Goal: Information Seeking & Learning: Learn about a topic

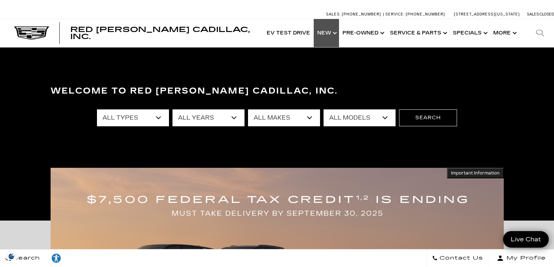
click at [324, 34] on link "Show New" at bounding box center [326, 33] width 25 height 28
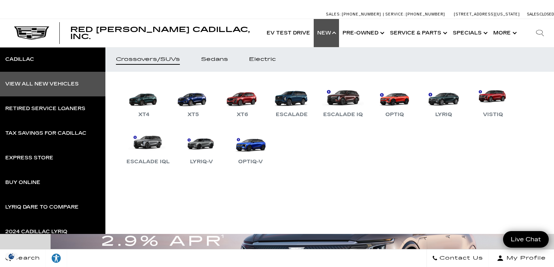
click at [54, 83] on div "View All New Vehicles" at bounding box center [41, 84] width 73 height 5
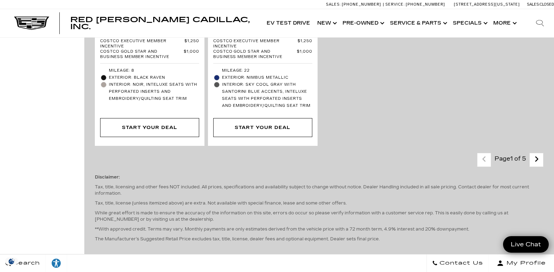
scroll to position [2038, 0]
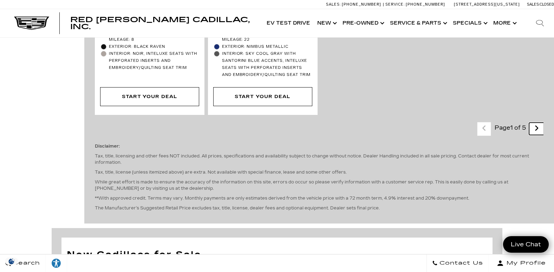
click at [539, 123] on icon "next page" at bounding box center [536, 128] width 5 height 11
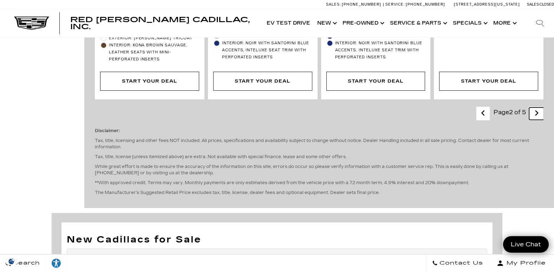
scroll to position [1792, 0]
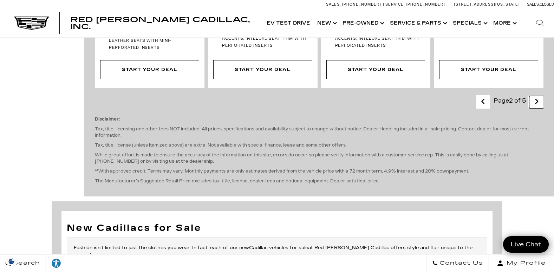
click at [539, 96] on icon "next page" at bounding box center [536, 101] width 5 height 11
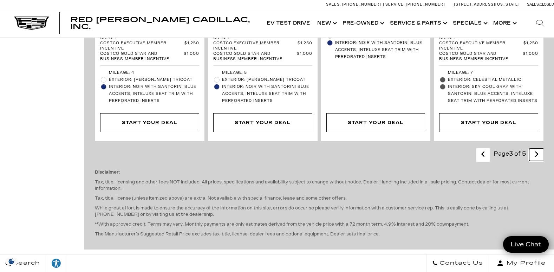
scroll to position [1722, 0]
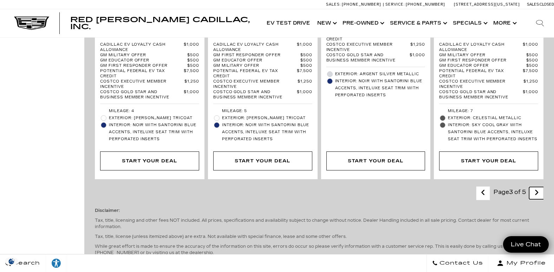
click at [539, 187] on icon "next page" at bounding box center [536, 192] width 5 height 11
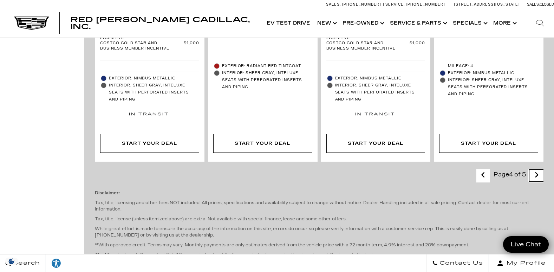
scroll to position [1757, 0]
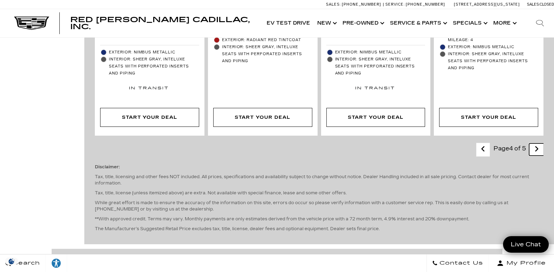
click at [539, 143] on icon "next page" at bounding box center [536, 148] width 5 height 11
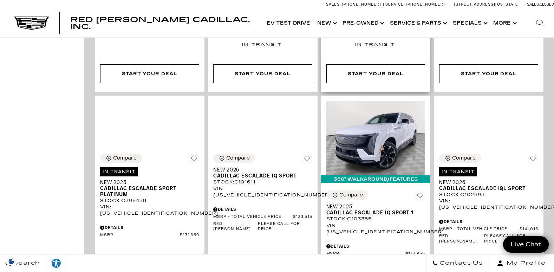
scroll to position [703, 0]
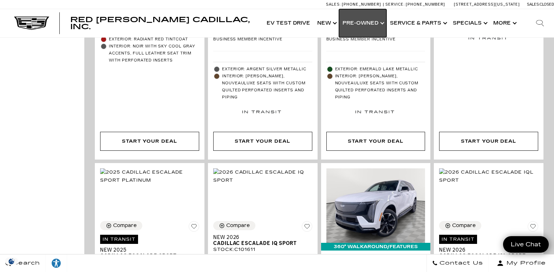
click at [366, 21] on link "Show Pre-Owned" at bounding box center [362, 23] width 47 height 28
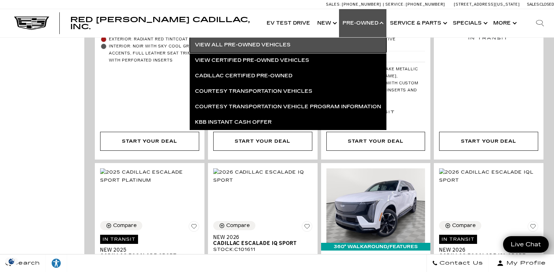
click at [252, 46] on link "View All Pre-Owned Vehicles" at bounding box center [288, 44] width 197 height 15
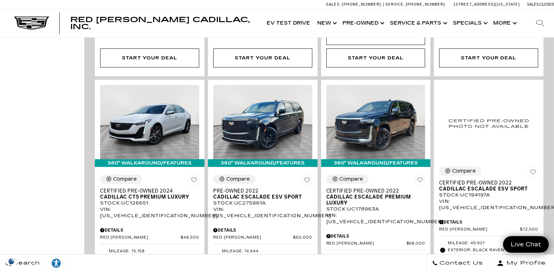
scroll to position [703, 0]
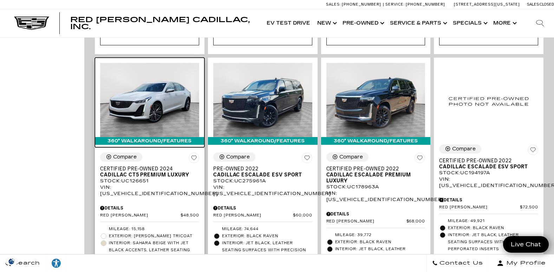
click at [174, 76] on img at bounding box center [149, 100] width 99 height 74
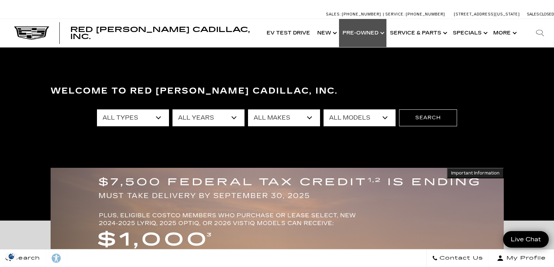
click at [355, 32] on link "Show Pre-Owned" at bounding box center [362, 33] width 47 height 28
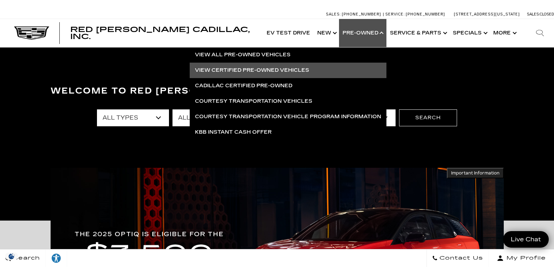
click at [231, 68] on link "View Certified Pre-Owned Vehicles" at bounding box center [288, 70] width 197 height 15
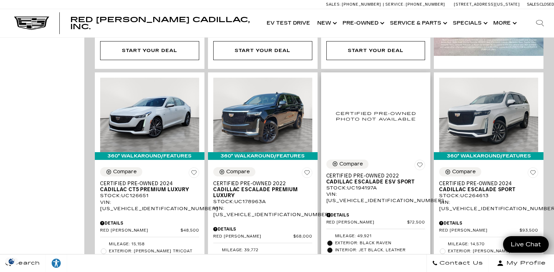
scroll to position [351, 0]
